Goal: Information Seeking & Learning: Compare options

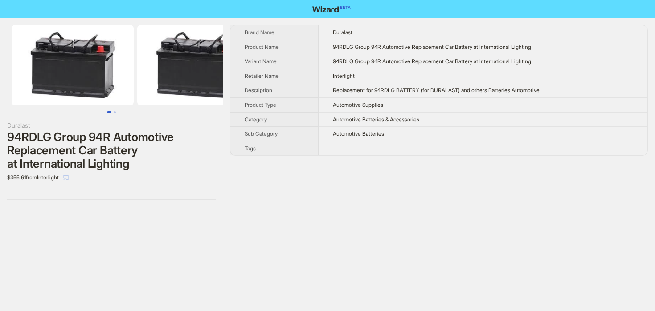
click at [69, 177] on icon "select" at bounding box center [65, 177] width 5 height 5
